Goal: Book appointment/travel/reservation

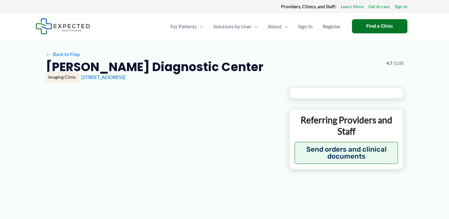
type input "**********"
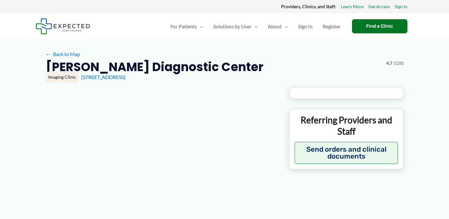
type input "**********"
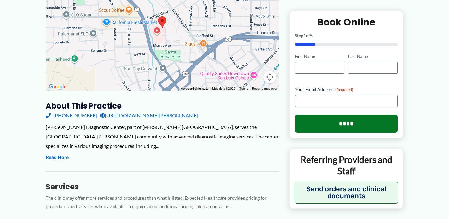
scroll to position [126, 0]
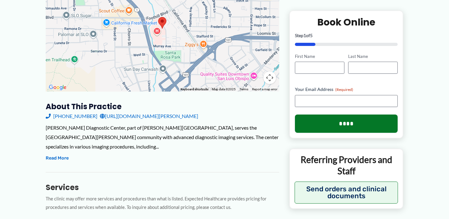
click at [199, 203] on p "The clinic may offer more services and procedures than what is listed. Expected…" at bounding box center [162, 203] width 233 height 17
